Goal: Task Accomplishment & Management: Complete application form

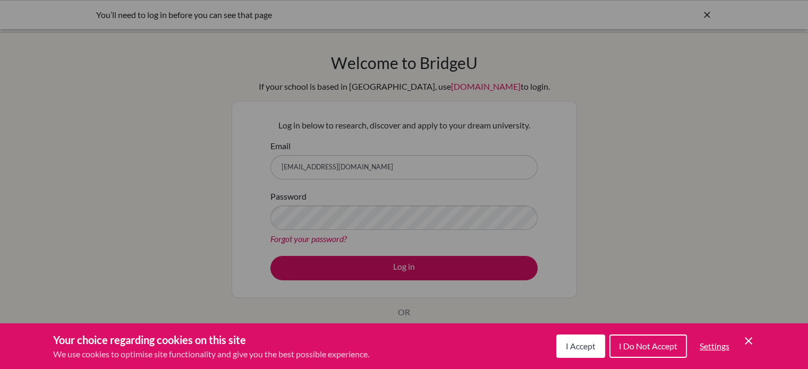
click at [565, 339] on button "I Accept" at bounding box center [580, 346] width 49 height 23
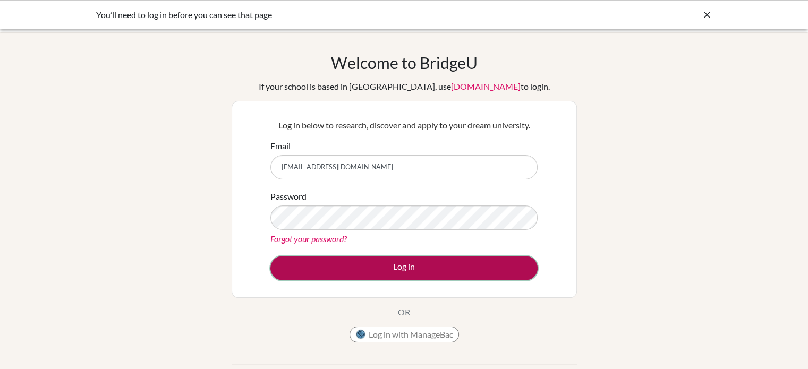
click at [408, 260] on button "Log in" at bounding box center [403, 268] width 267 height 24
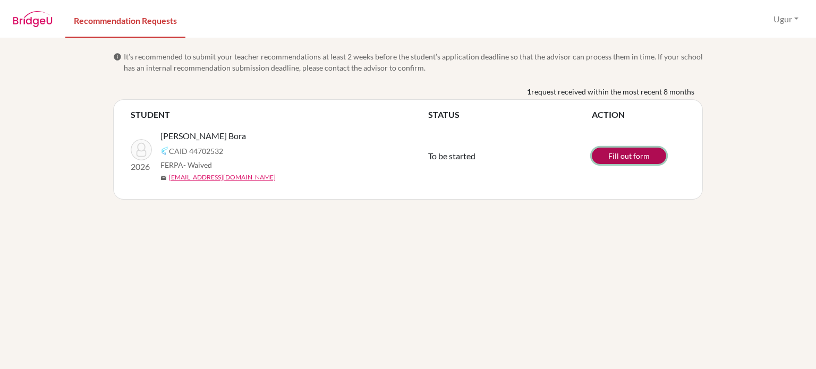
click at [634, 159] on link "Fill out form" at bounding box center [629, 156] width 74 height 16
click at [627, 146] on td "Fill out form" at bounding box center [639, 156] width 94 height 70
click at [624, 163] on link "Fill out form" at bounding box center [629, 156] width 74 height 16
